Goal: Check status: Check status

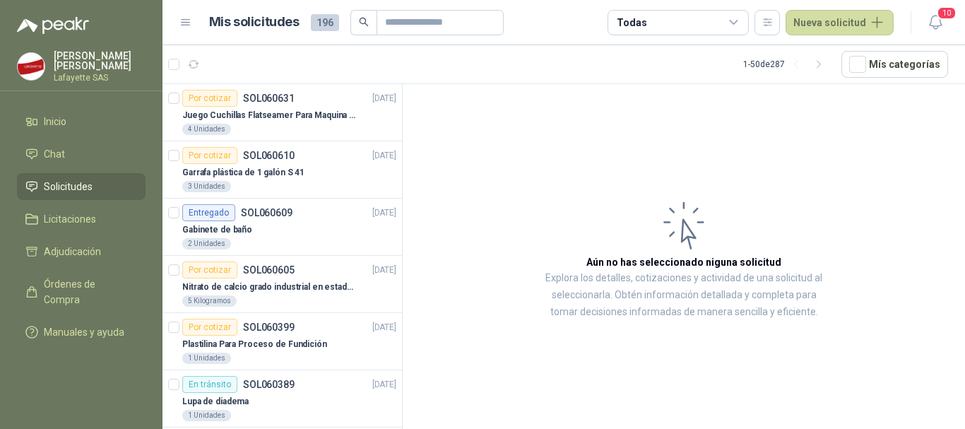
click at [87, 186] on span "Solicitudes" at bounding box center [68, 187] width 49 height 16
click at [90, 72] on div "[PERSON_NAME] Tivaquicha Lafayette SAS" at bounding box center [100, 66] width 92 height 31
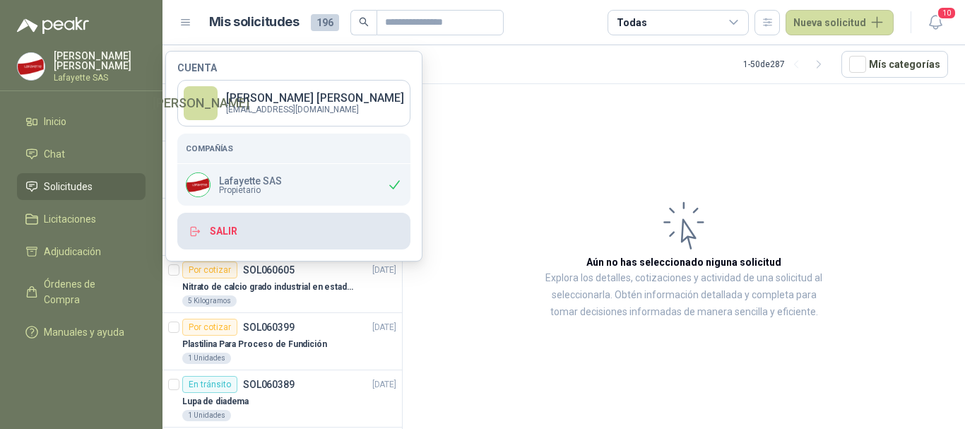
click at [227, 223] on button "Salir" at bounding box center [293, 231] width 233 height 37
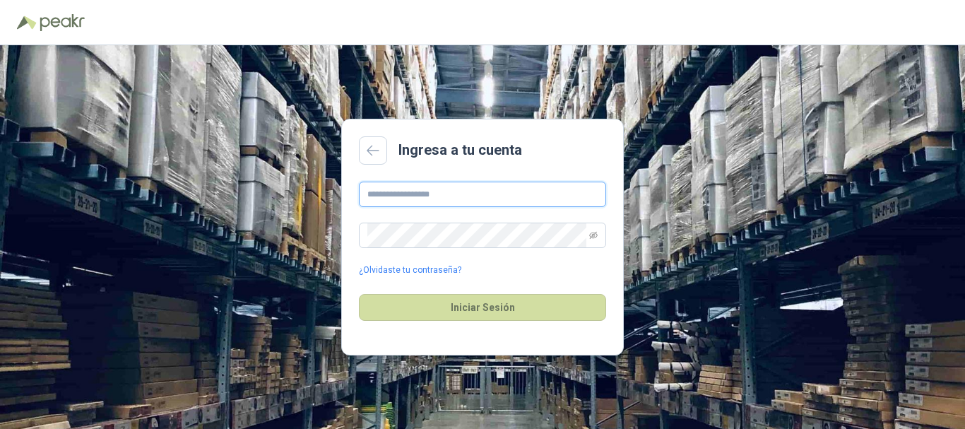
type input "**********"
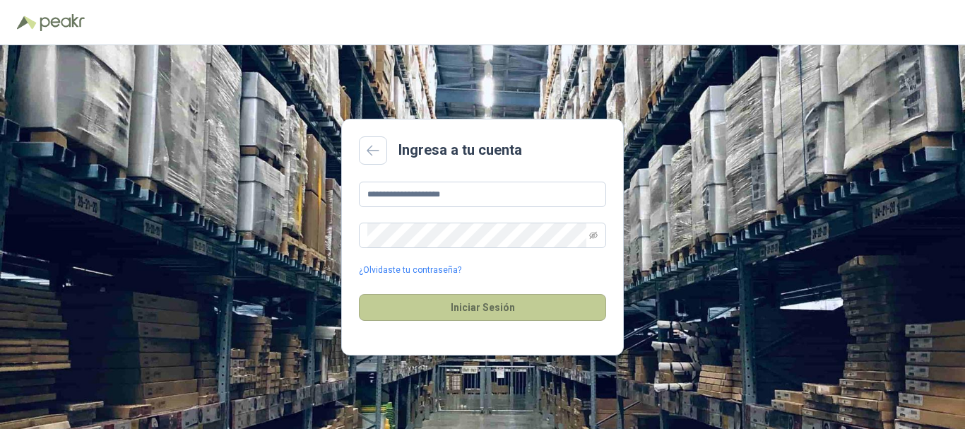
click at [495, 310] on button "Iniciar Sesión" at bounding box center [482, 307] width 247 height 27
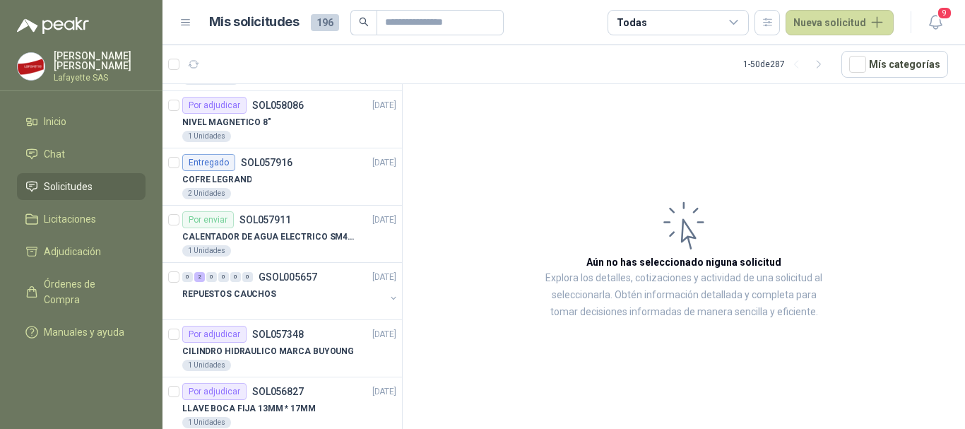
scroll to position [636, 0]
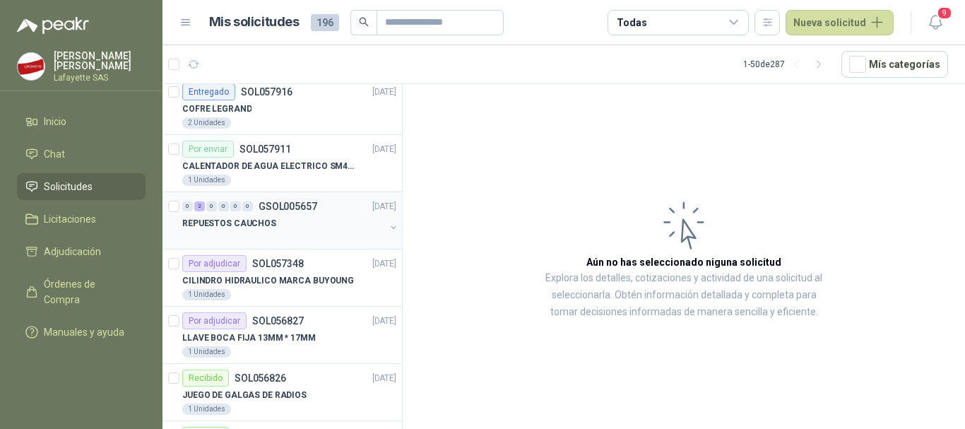
click at [280, 198] on div "0 2 0 0 0 0 GSOL005657 [DATE]" at bounding box center [290, 206] width 217 height 17
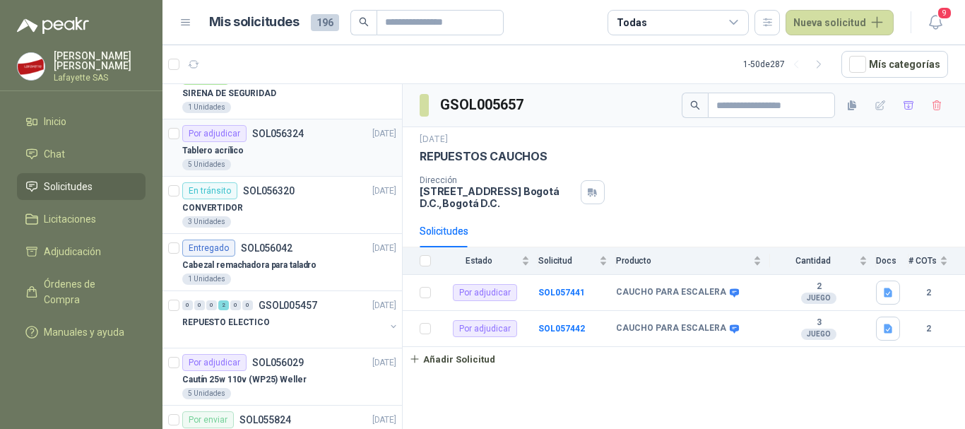
scroll to position [1294, 0]
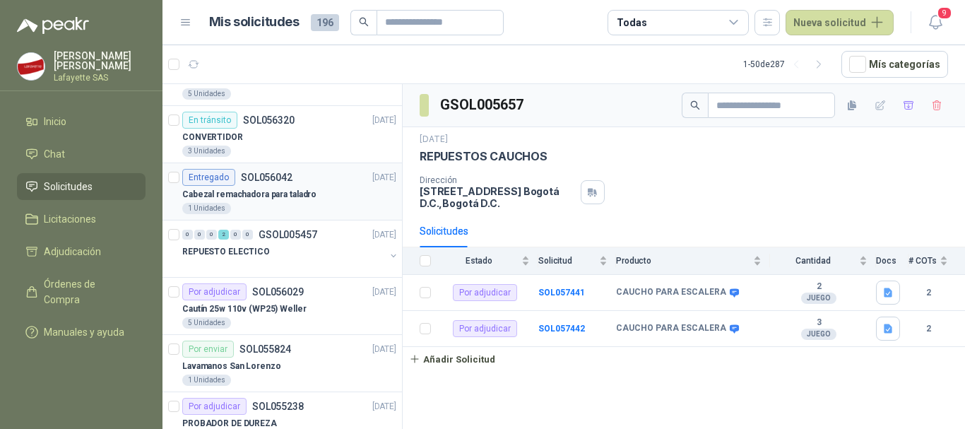
click at [237, 179] on div "Entregado SOL056042" at bounding box center [237, 177] width 110 height 17
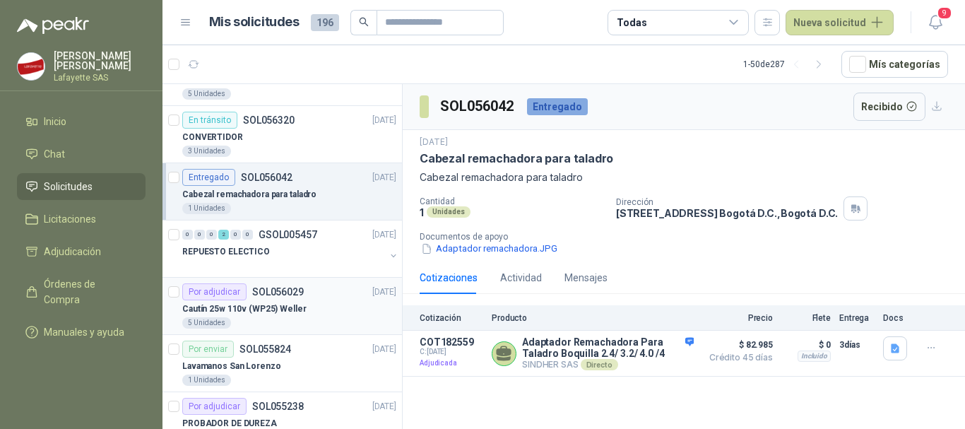
click at [260, 308] on p "Cautín 25w 110v (WP25) Weller" at bounding box center [244, 308] width 124 height 13
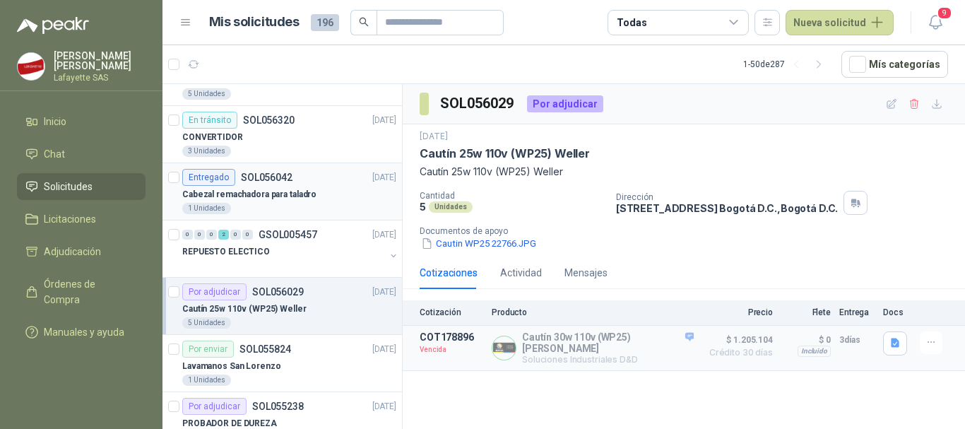
click at [247, 185] on div "Entregado SOL056042" at bounding box center [237, 177] width 110 height 17
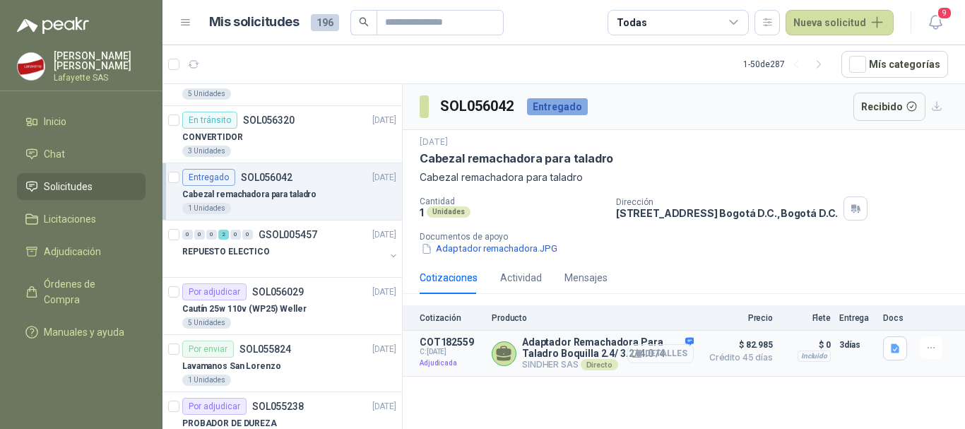
click at [669, 358] on button "Detalles" at bounding box center [660, 353] width 66 height 19
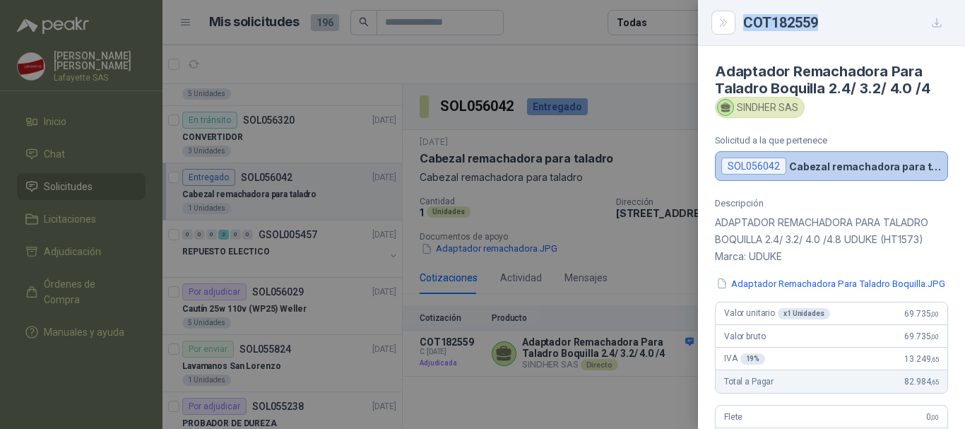
drag, startPoint x: 821, startPoint y: 23, endPoint x: 742, endPoint y: 23, distance: 79.1
click at [742, 23] on div "COT182559" at bounding box center [831, 22] width 233 height 23
copy div "COT182559"
